Goal: Find specific page/section: Find specific page/section

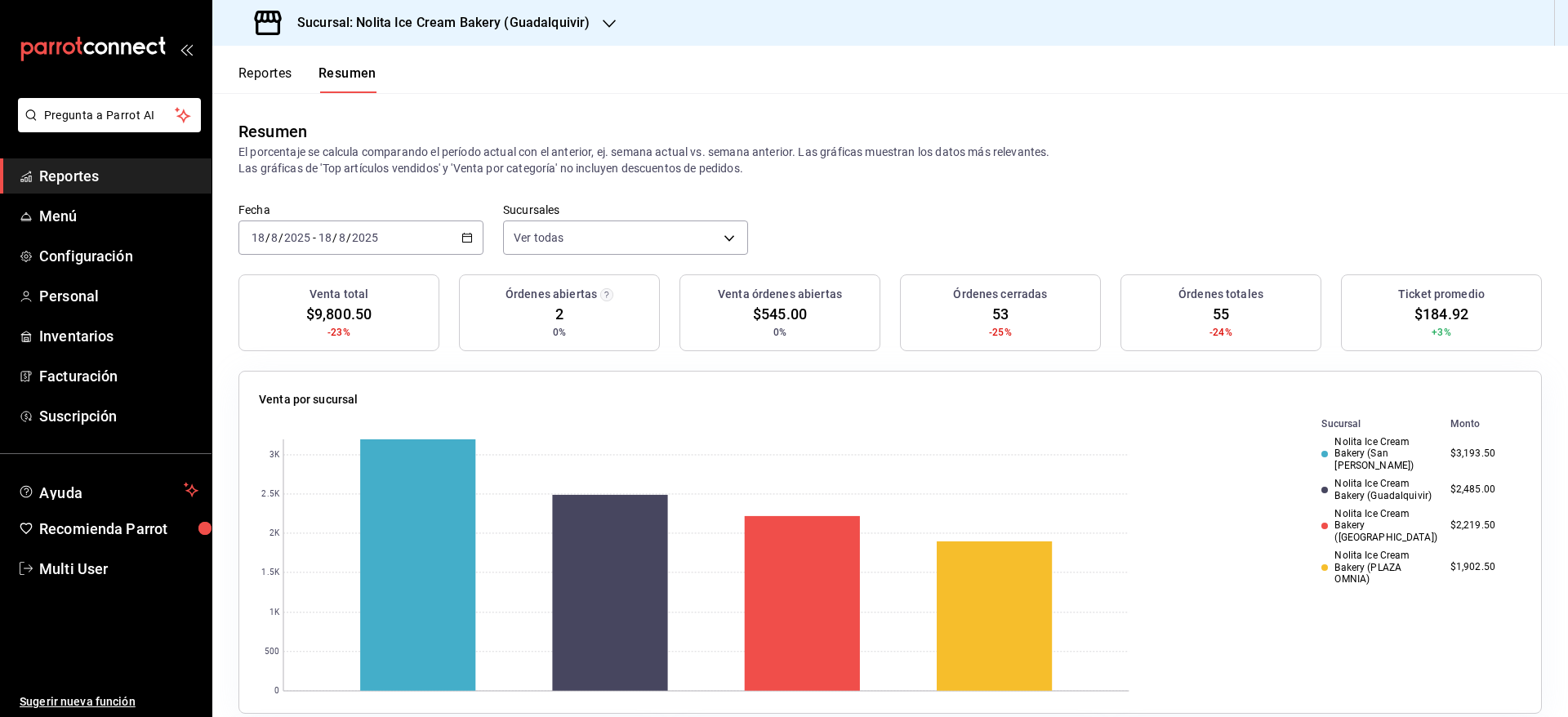
scroll to position [95, 0]
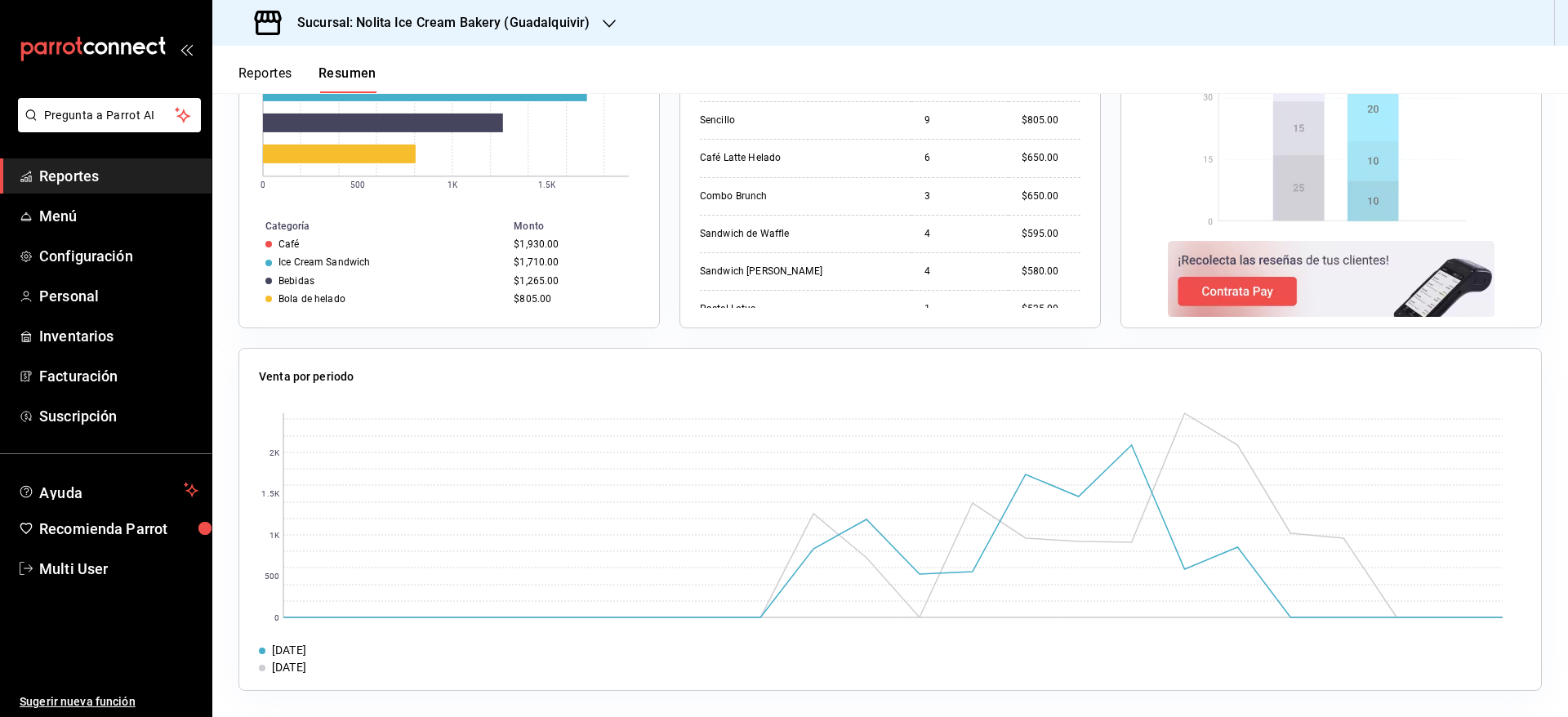
click at [290, 75] on button "Reportes" at bounding box center [265, 79] width 54 height 28
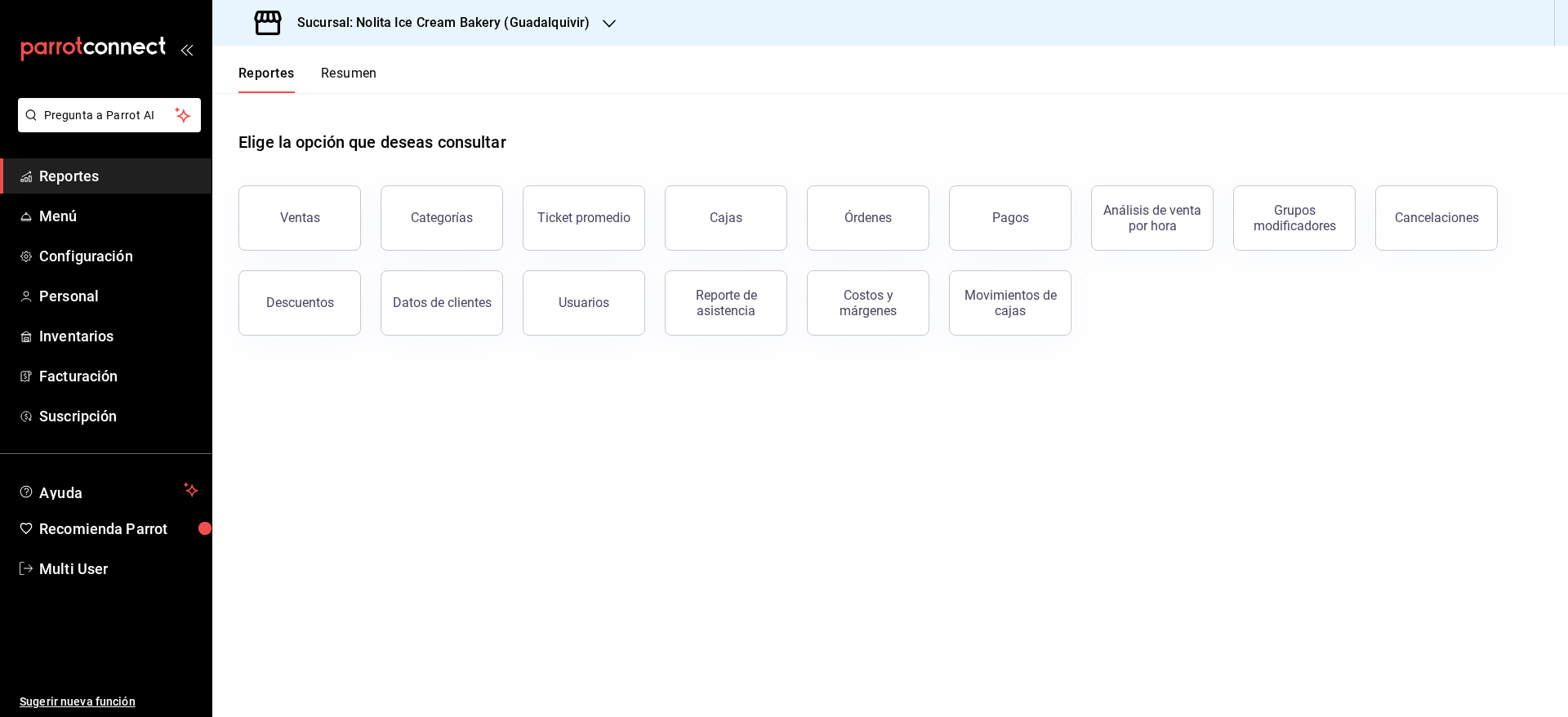
click at [341, 71] on button "Resumen" at bounding box center [349, 79] width 56 height 28
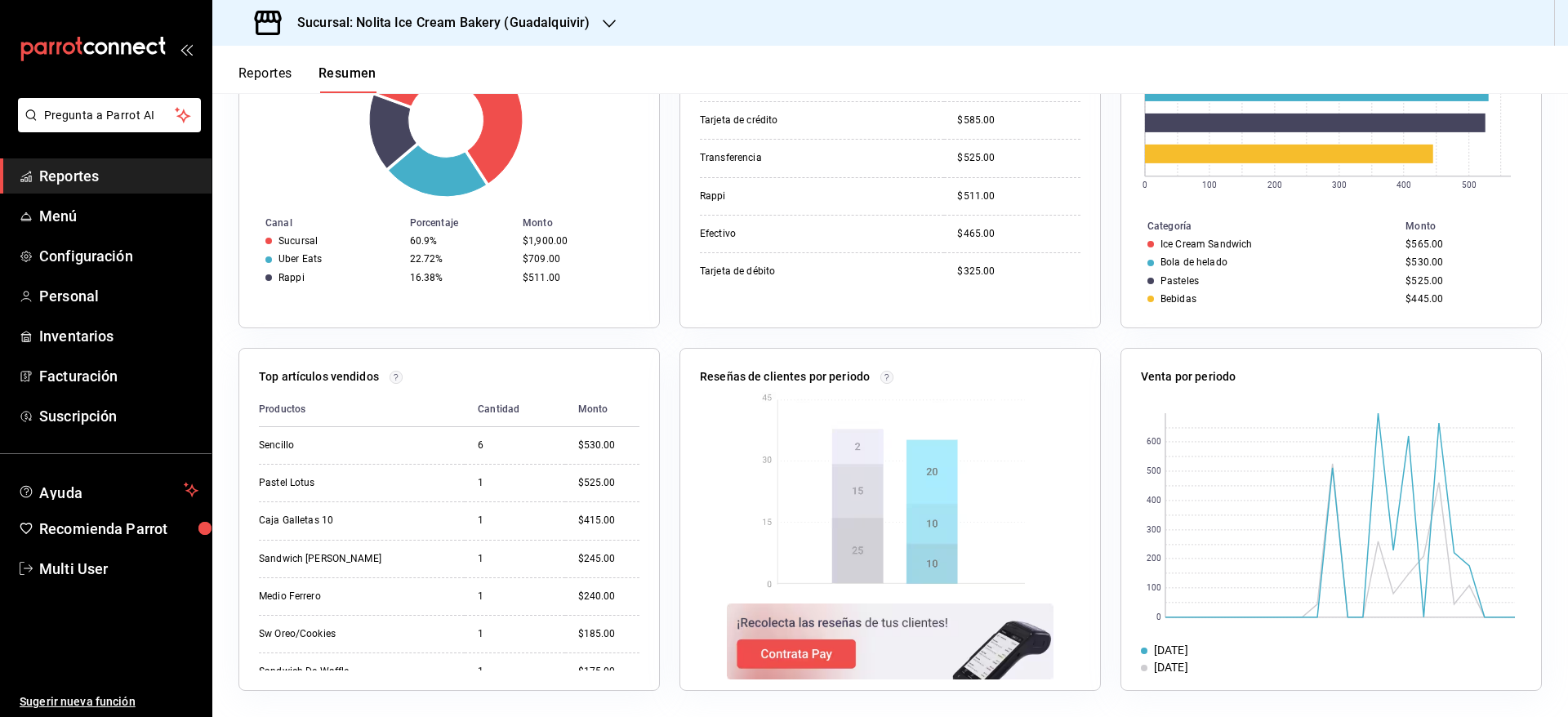
scroll to position [243, 0]
